Goal: Entertainment & Leisure: Consume media (video, audio)

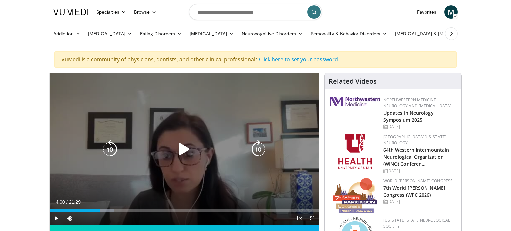
click at [184, 149] on icon "Video Player" at bounding box center [184, 149] width 19 height 19
click at [182, 151] on icon "Video Player" at bounding box center [184, 149] width 19 height 19
click at [182, 152] on icon "Video Player" at bounding box center [184, 149] width 19 height 19
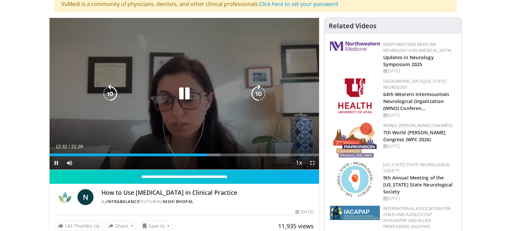
scroll to position [62, 0]
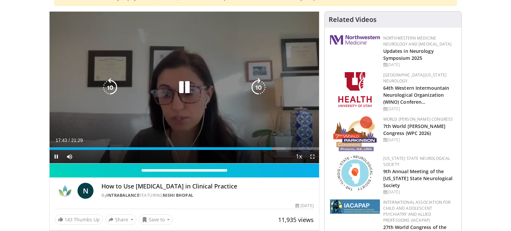
click at [182, 90] on icon "Video Player" at bounding box center [184, 87] width 19 height 19
click at [189, 90] on icon "Video Player" at bounding box center [184, 87] width 19 height 19
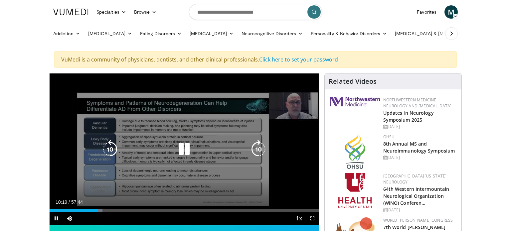
click at [188, 150] on icon "Video Player" at bounding box center [184, 149] width 19 height 19
